Goal: Information Seeking & Learning: Find specific fact

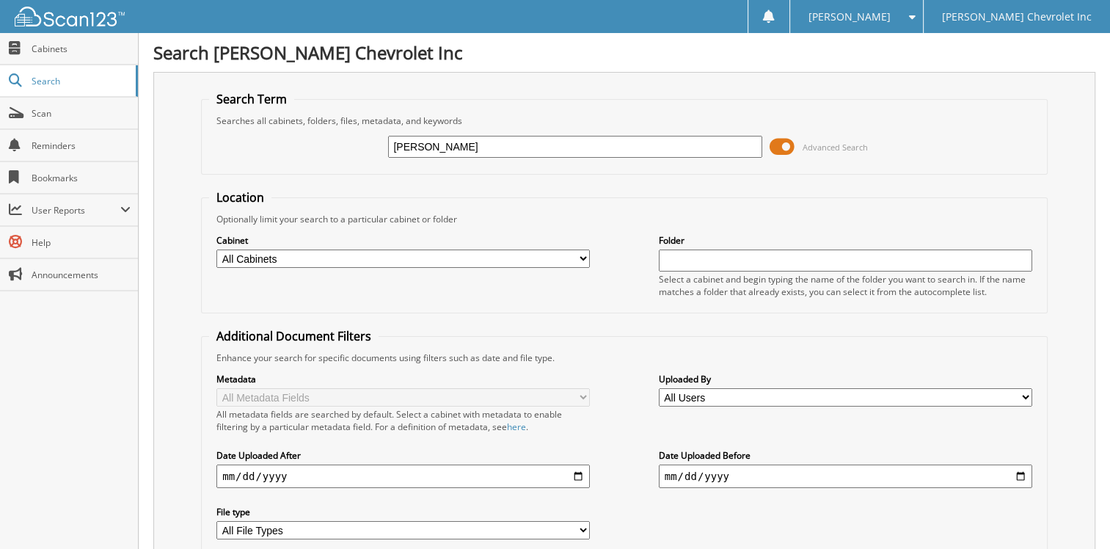
type input "[PERSON_NAME]"
drag, startPoint x: 535, startPoint y: 144, endPoint x: 184, endPoint y: 136, distance: 350.7
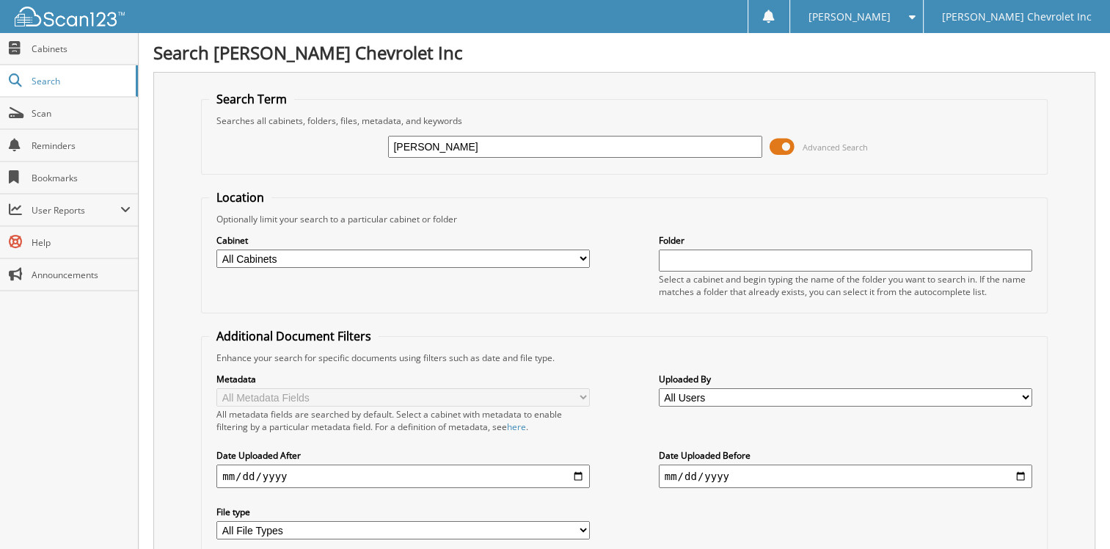
click at [184, 136] on div "Search Term Searches all cabinets, folders, files, metadata, and keywords MICHA…" at bounding box center [624, 346] width 942 height 549
type input "STK A527289"
click at [50, 51] on span "Cabinets" at bounding box center [81, 49] width 99 height 12
